Goal: Task Accomplishment & Management: Manage account settings

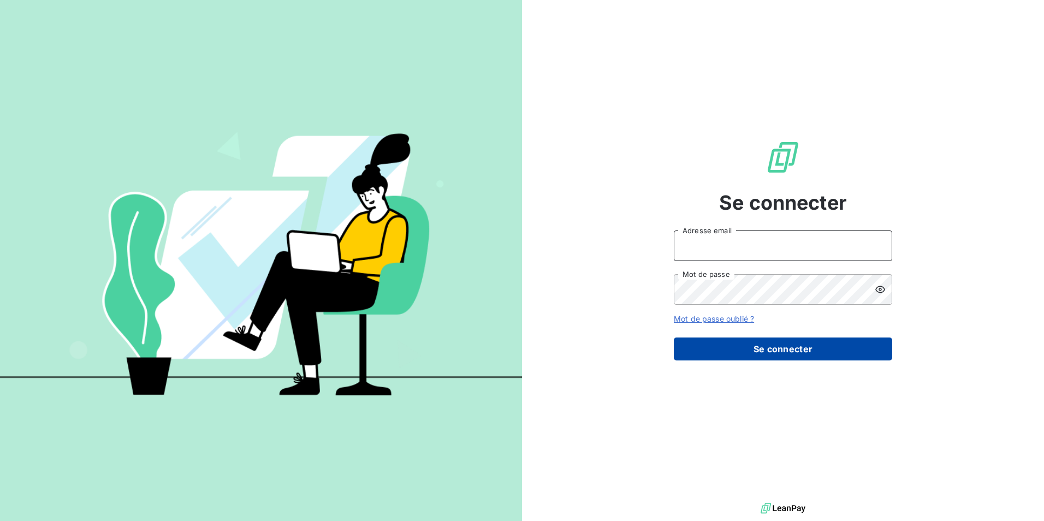
type input "rdidier@antillestelephone.com"
click at [710, 343] on button "Se connecter" at bounding box center [783, 348] width 218 height 23
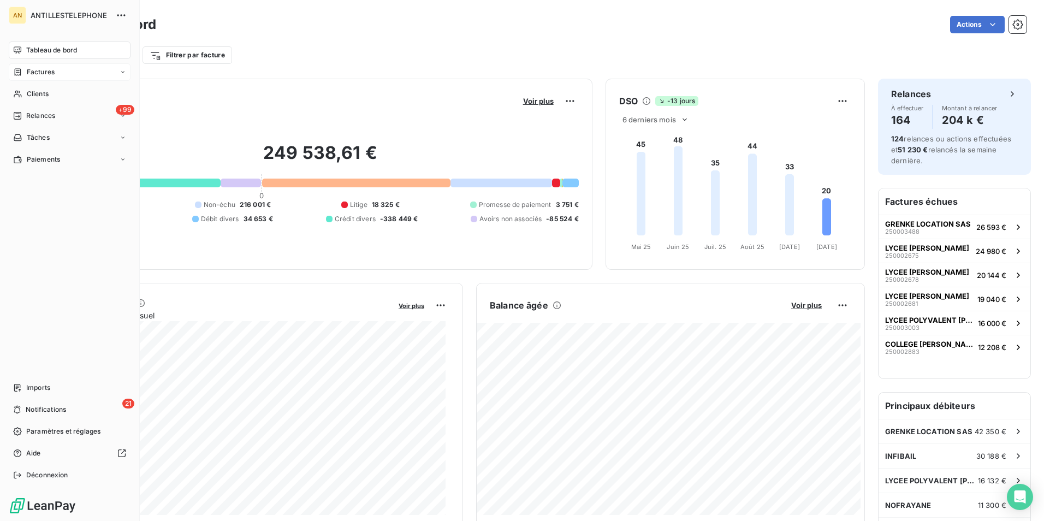
click at [51, 72] on span "Factures" at bounding box center [41, 72] width 28 height 10
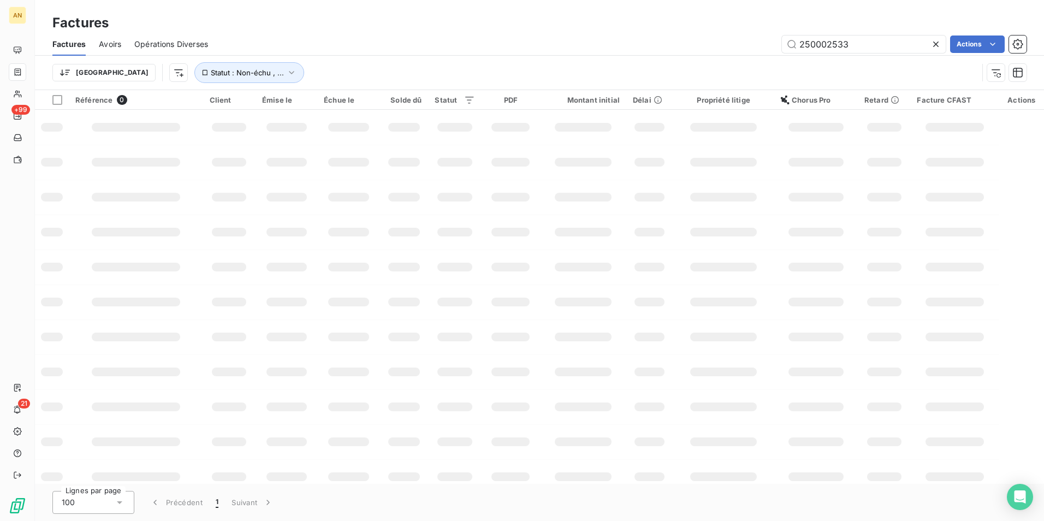
drag, startPoint x: 753, startPoint y: 33, endPoint x: 649, endPoint y: 32, distance: 103.7
click at [649, 32] on div "Factures Factures Avoirs Opérations Diverses 250002533 Actions Trier Statut : N…" at bounding box center [539, 45] width 1009 height 90
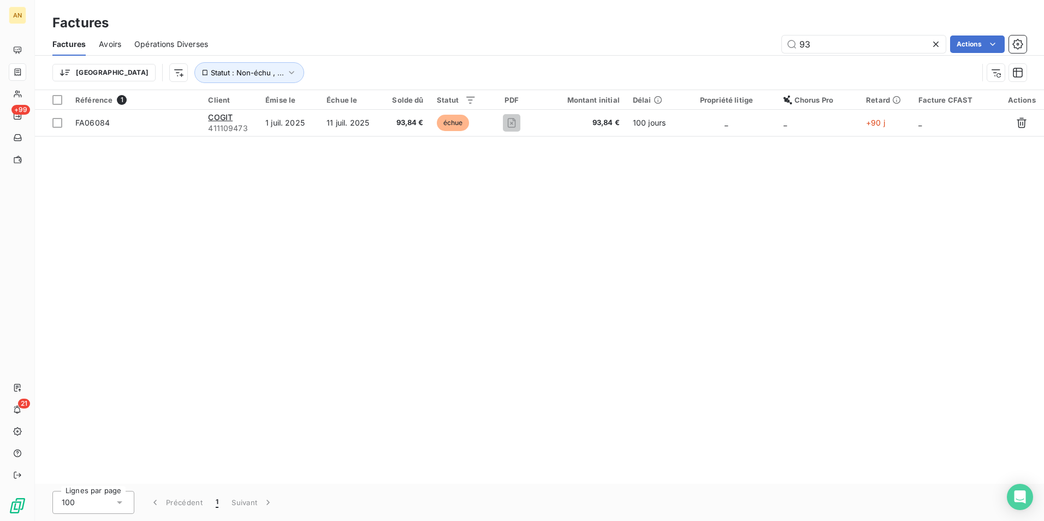
type input "9"
drag, startPoint x: 843, startPoint y: 43, endPoint x: 737, endPoint y: 44, distance: 106.4
click at [737, 44] on div "651.18 Actions" at bounding box center [623, 43] width 805 height 17
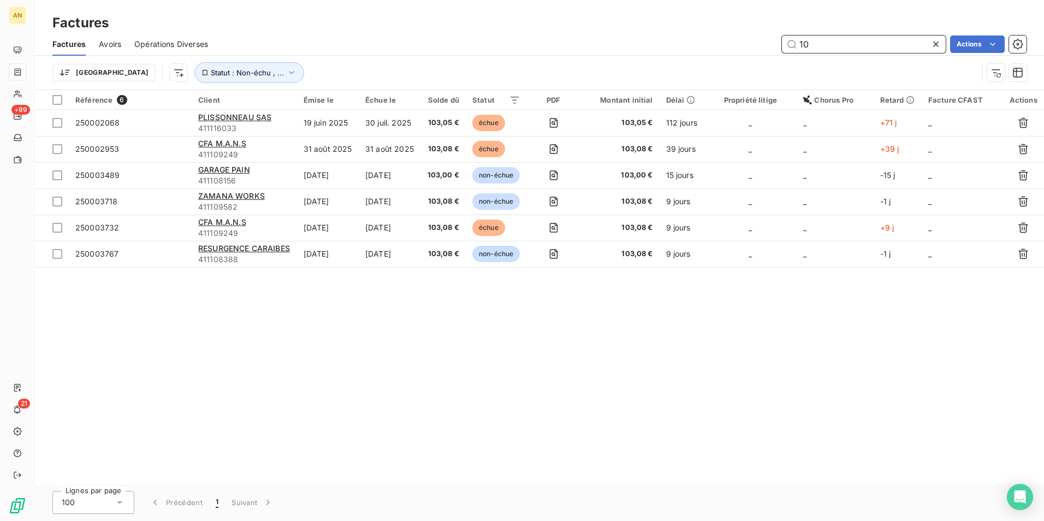
type input "1"
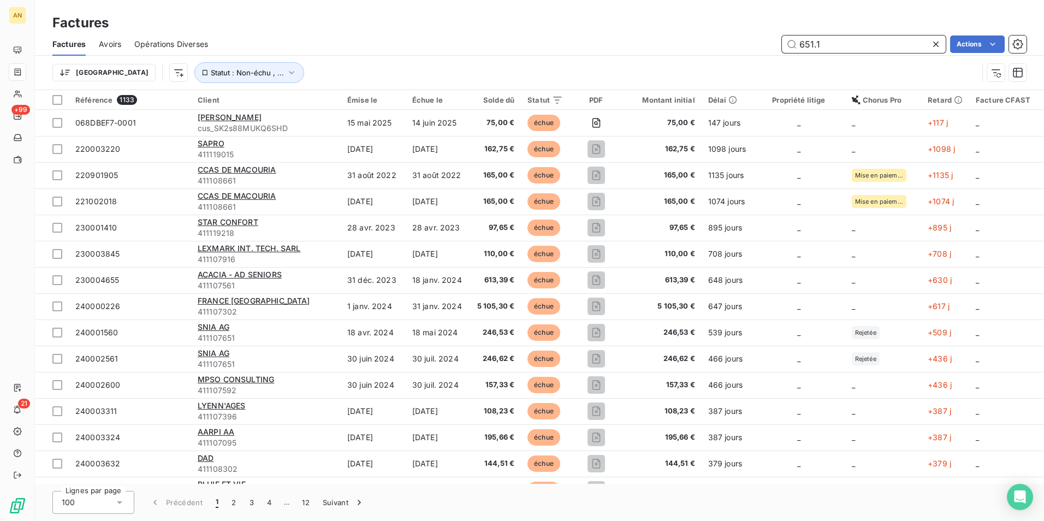
type input "651.18"
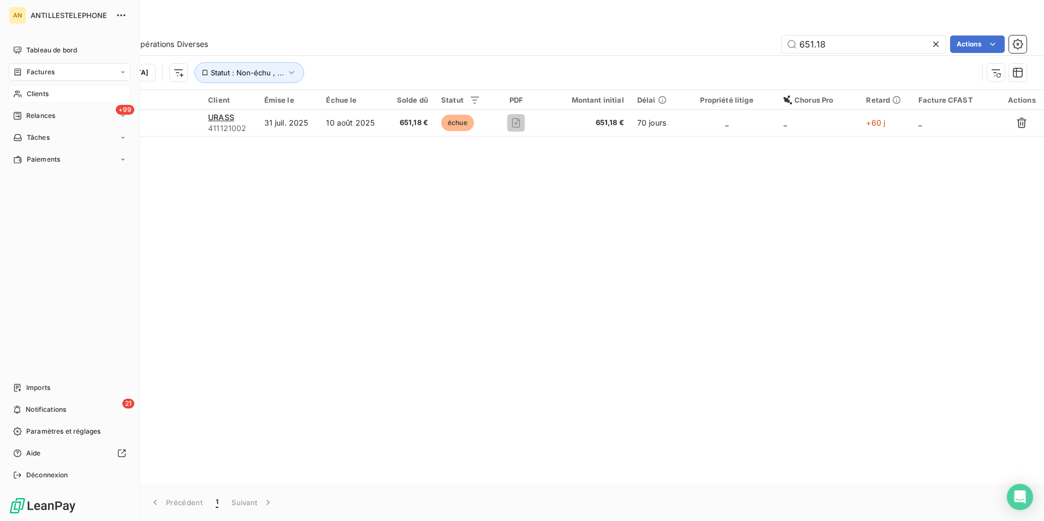
click at [34, 92] on span "Clients" at bounding box center [38, 94] width 22 height 10
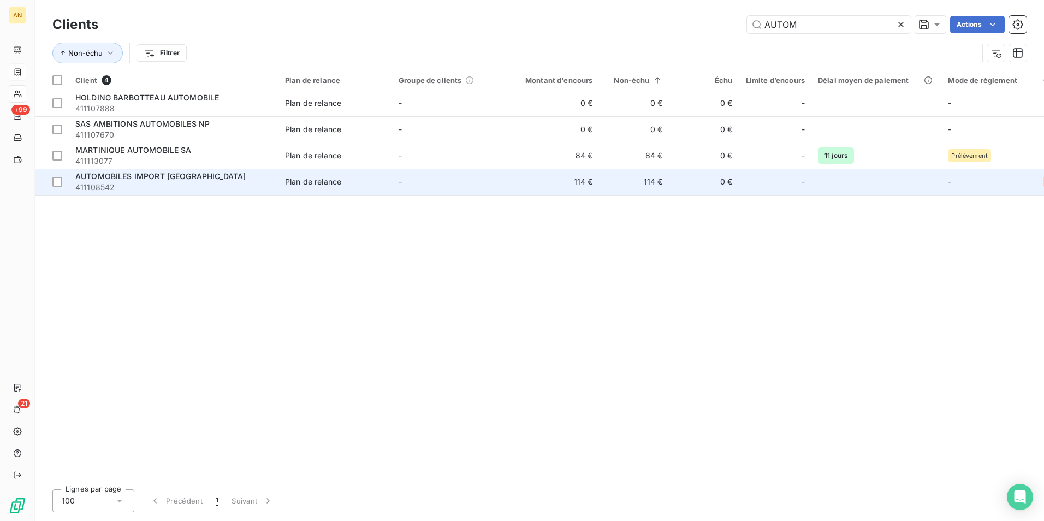
type input "AUTOM"
click at [412, 182] on td "-" at bounding box center [449, 182] width 114 height 26
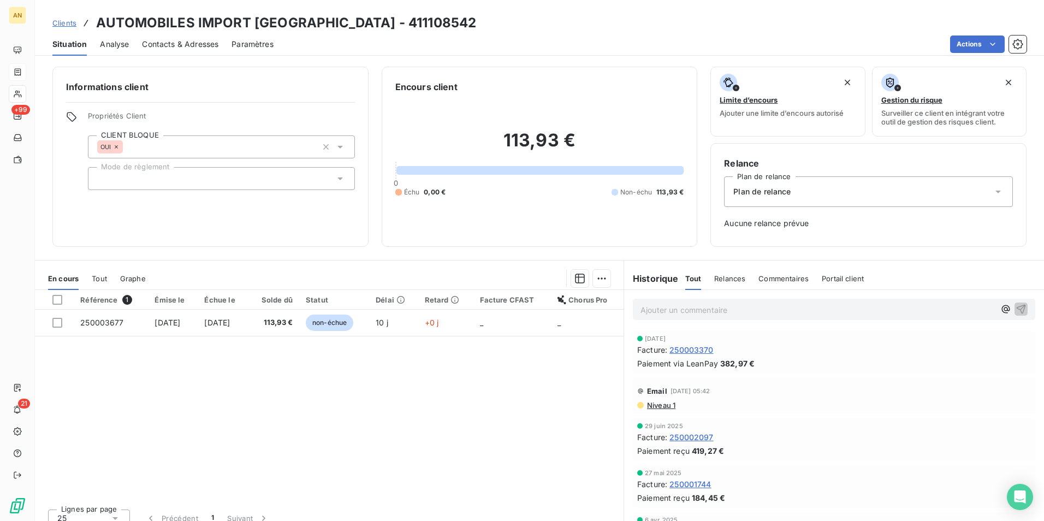
click at [104, 277] on span "Tout" at bounding box center [99, 278] width 15 height 9
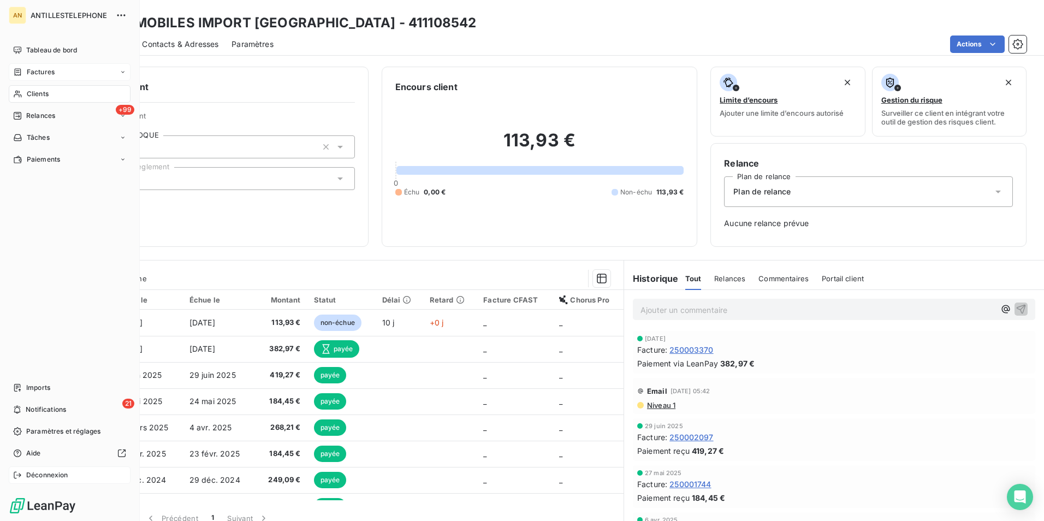
click at [49, 472] on span "Déconnexion" at bounding box center [47, 475] width 42 height 10
